Goal: Transaction & Acquisition: Purchase product/service

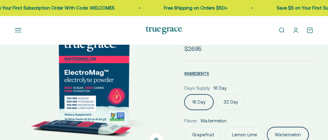
select select "3"
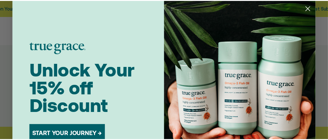
scroll to position [0, 327]
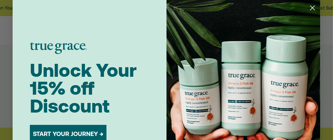
click at [308, 7] on circle "Close dialog" at bounding box center [312, 8] width 10 height 10
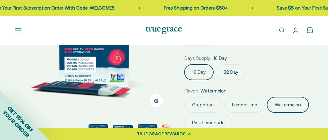
scroll to position [123, 0]
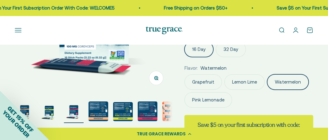
click at [232, 53] on label "32 Day" at bounding box center [231, 49] width 30 height 15
click at [184, 42] on input "32 Day" at bounding box center [184, 41] width 0 height 0
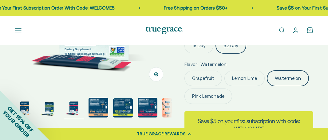
scroll to position [130, 0]
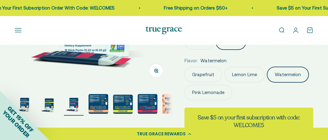
click at [201, 70] on label "Grapefruit" at bounding box center [203, 74] width 38 height 15
click at [184, 67] on input "Grapefruit" at bounding box center [184, 66] width 0 height 0
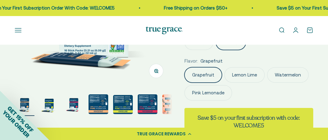
scroll to position [130, 0]
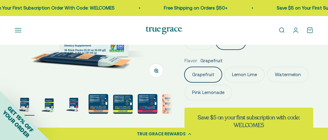
click at [97, 109] on img "Go to item 4" at bounding box center [99, 104] width 20 height 20
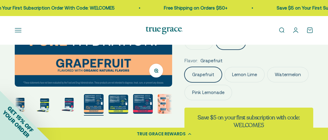
click at [163, 107] on img "Go to item 7" at bounding box center [168, 104] width 20 height 20
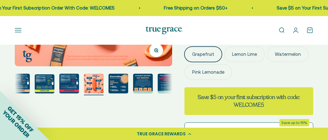
scroll to position [161, 0]
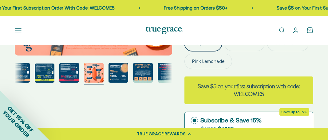
click at [169, 78] on img "Go to item 10" at bounding box center [168, 73] width 20 height 20
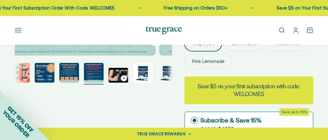
scroll to position [0, 0]
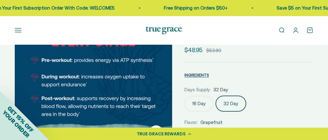
click at [199, 106] on label "16 Day" at bounding box center [198, 103] width 29 height 15
click at [184, 96] on input "16 Day" at bounding box center [184, 95] width 0 height 0
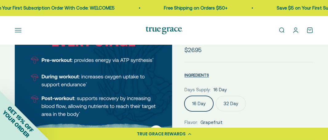
click at [225, 101] on label "32 Day" at bounding box center [231, 103] width 30 height 15
click at [184, 96] on input "32 Day" at bounding box center [184, 95] width 0 height 0
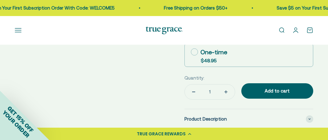
click at [194, 52] on icon at bounding box center [194, 51] width 7 height 7
click at [191, 52] on input "One-time $48.95" at bounding box center [191, 52] width 0 height 0
radio input "true"
